Goal: Navigation & Orientation: Find specific page/section

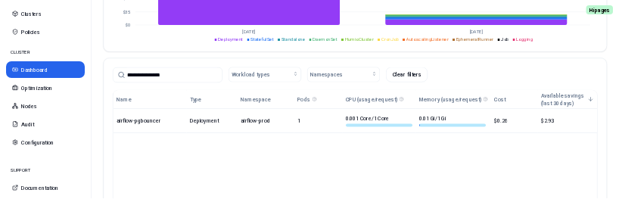
scroll to position [716, 0]
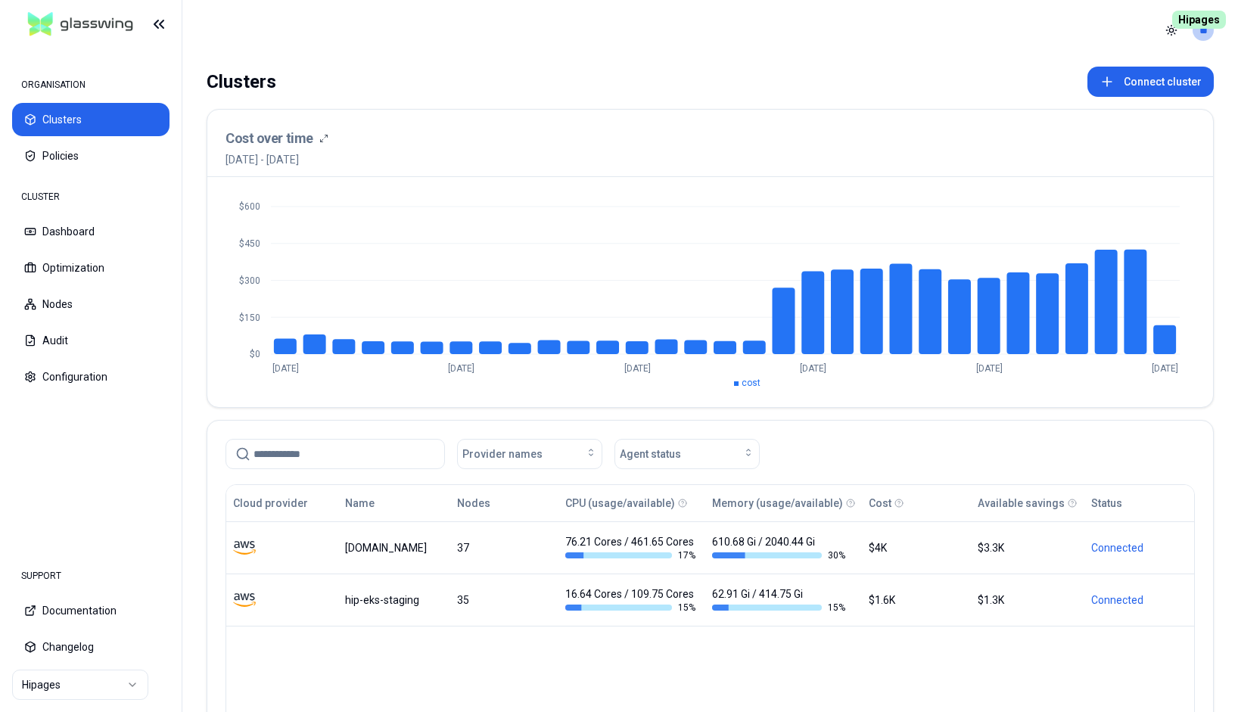
click at [88, 688] on html "ORGANISATION Clusters Policies CLUSTER Dashboard Optimization Nodes Audit Confi…" at bounding box center [619, 356] width 1238 height 712
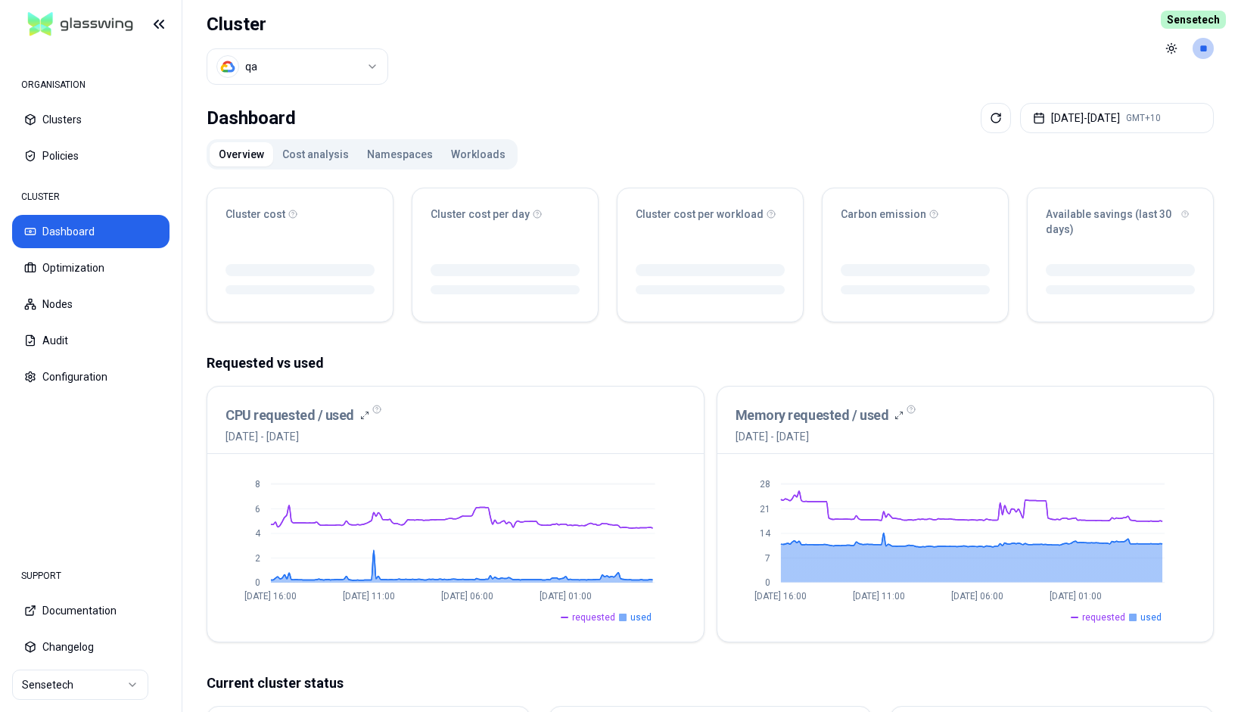
click at [297, 65] on html "ORGANISATION Clusters Policies CLUSTER Dashboard Optimization Nodes Audit Confi…" at bounding box center [619, 356] width 1238 height 712
drag, startPoint x: 302, startPoint y: 174, endPoint x: 393, endPoint y: 126, distance: 102.5
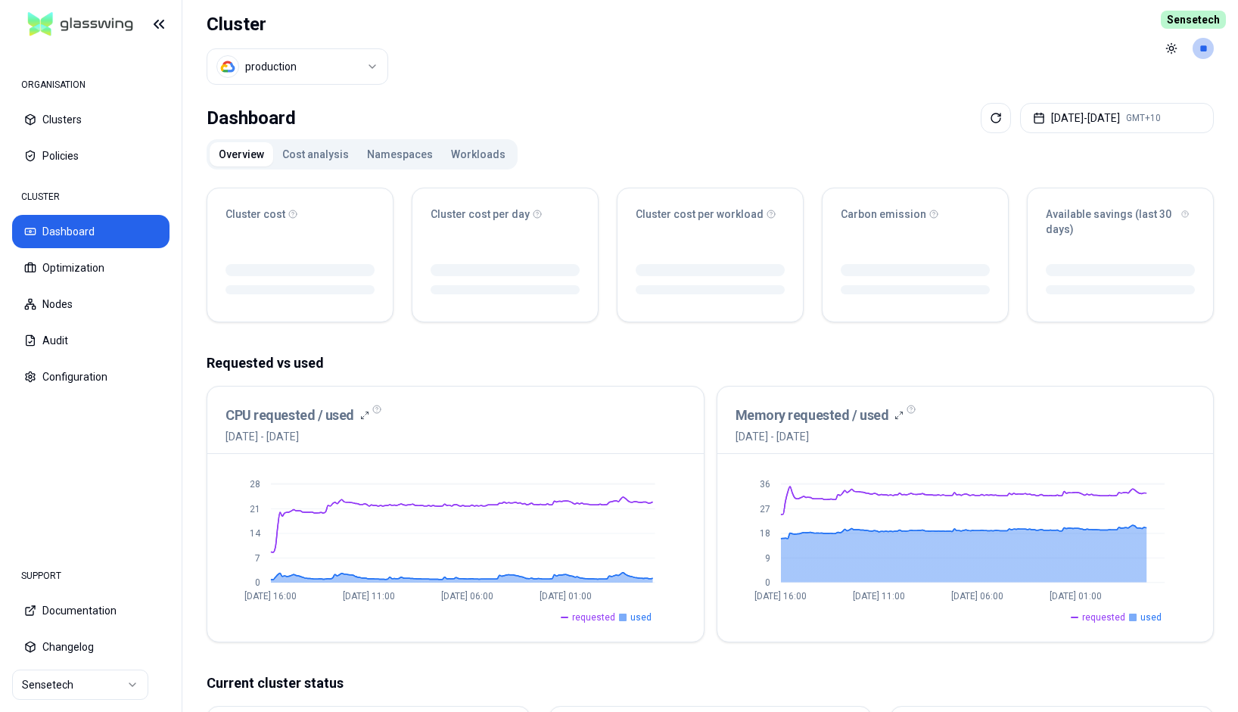
click at [476, 151] on button "Workloads" at bounding box center [478, 154] width 73 height 24
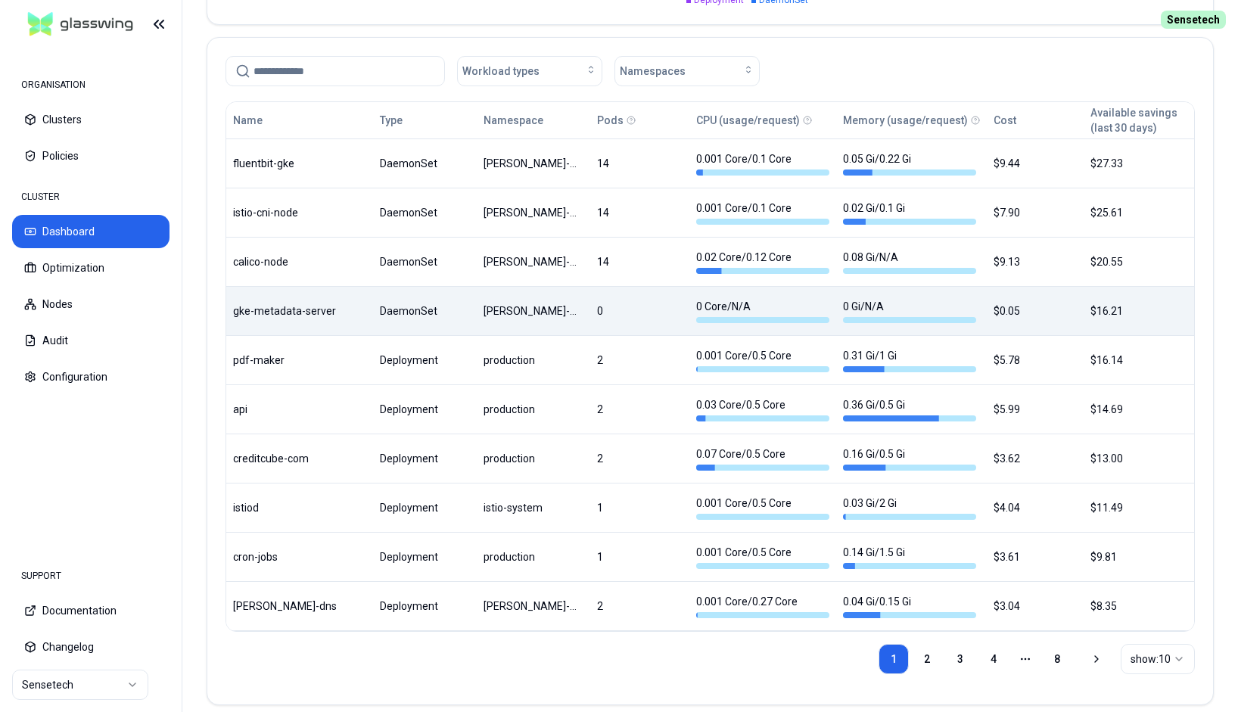
scroll to position [825, 0]
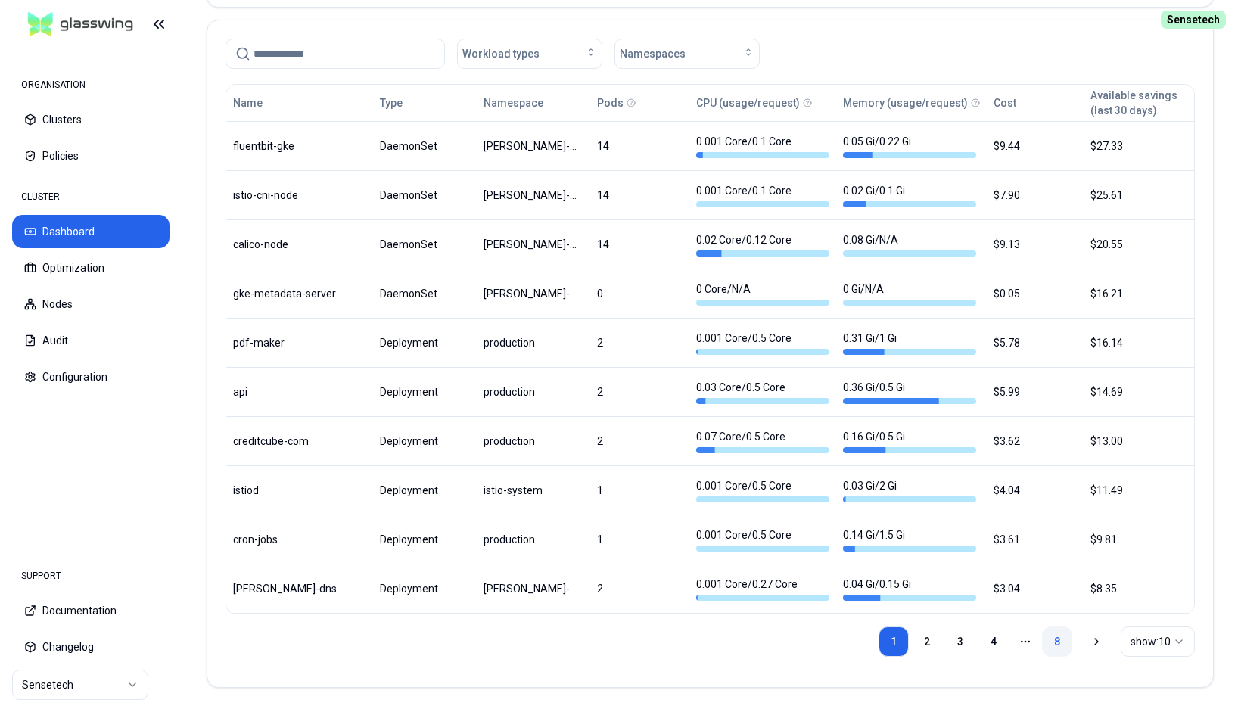
click at [1056, 642] on link "8" at bounding box center [1057, 641] width 30 height 30
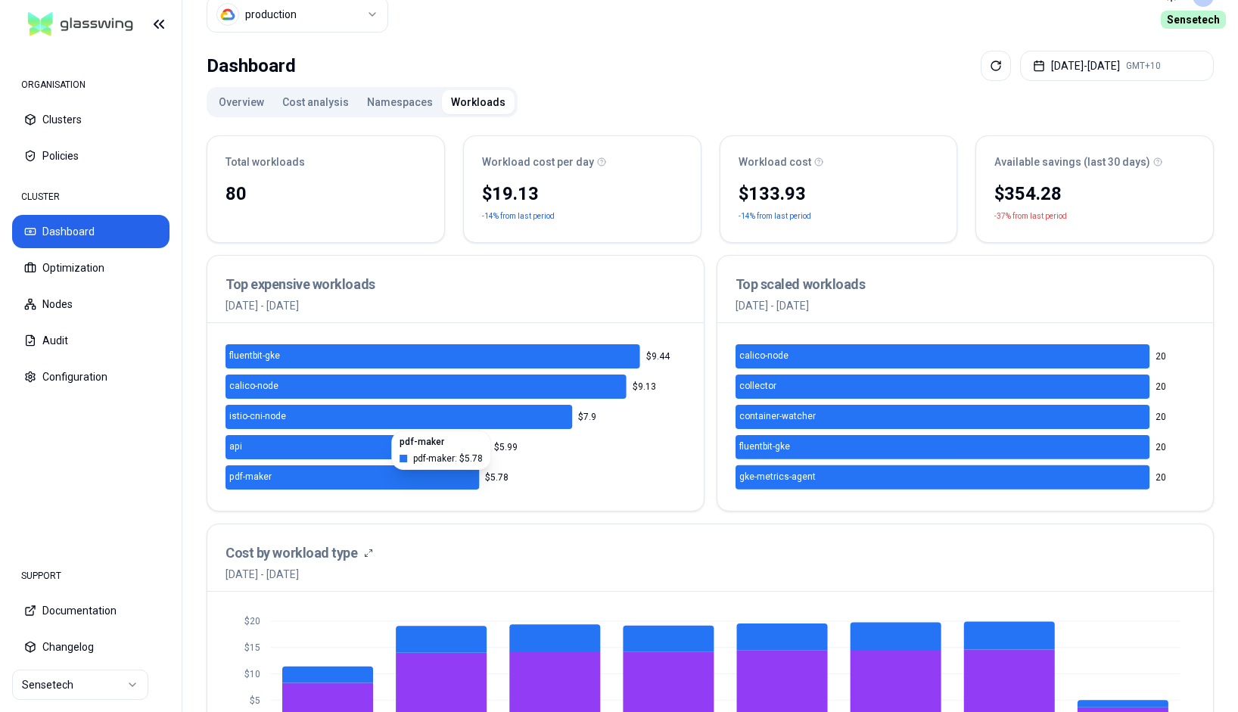
scroll to position [0, 0]
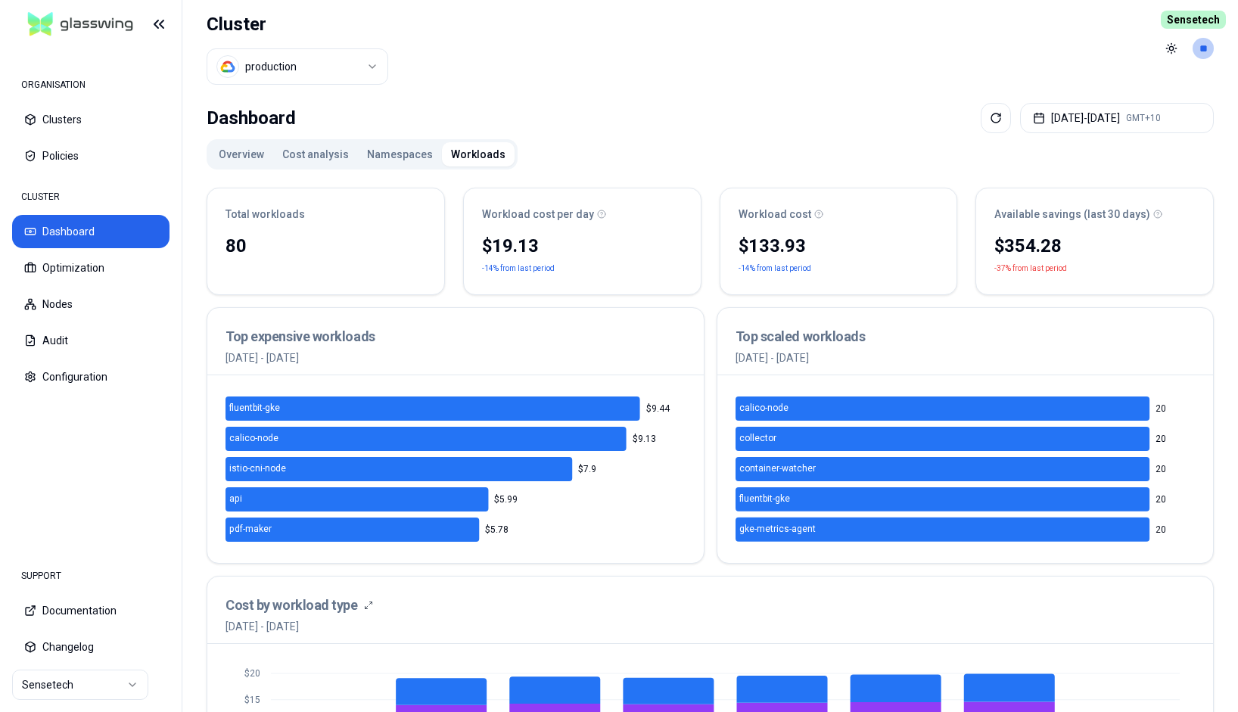
click at [598, 112] on div "Dashboard Aug 21, 2025 - Aug 28, 2025 GMT+10" at bounding box center [710, 118] width 1007 height 30
click at [606, 68] on header "Cluster production Toggle theme **" at bounding box center [709, 48] width 1055 height 97
